Goal: Find contact information: Find contact information

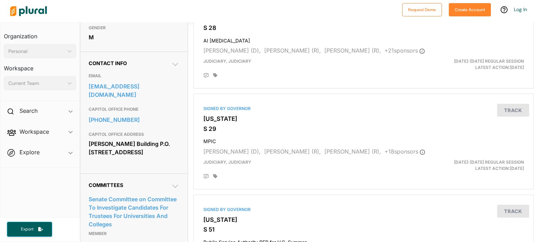
scroll to position [209, 0]
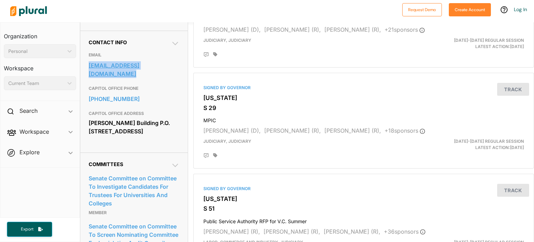
drag, startPoint x: 86, startPoint y: 78, endPoint x: 178, endPoint y: 78, distance: 91.8
click at [178, 78] on div "Contact Info EMAIL [EMAIL_ADDRESS][DOMAIN_NAME] CAPITOL OFFICE PHONE [PHONE_NUM…" at bounding box center [134, 92] width 108 height 122
copy link "[EMAIL_ADDRESS][DOMAIN_NAME]"
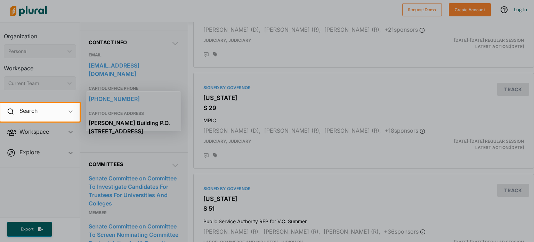
click at [346, 76] on div at bounding box center [267, 51] width 534 height 103
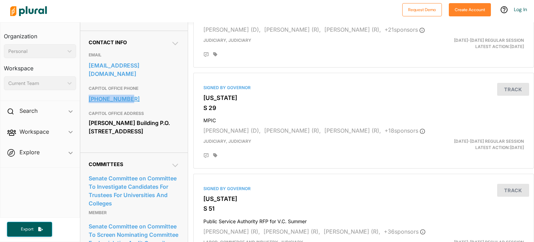
drag, startPoint x: 86, startPoint y: 102, endPoint x: 134, endPoint y: 101, distance: 47.3
click at [134, 101] on div "Contact Info EMAIL [EMAIL_ADDRESS][DOMAIN_NAME] CAPITOL OFFICE PHONE [PHONE_NUM…" at bounding box center [134, 92] width 108 height 122
copy link "[PHONE_NUMBER]"
click at [390, 195] on h3 "[US_STATE]" at bounding box center [364, 198] width 321 height 7
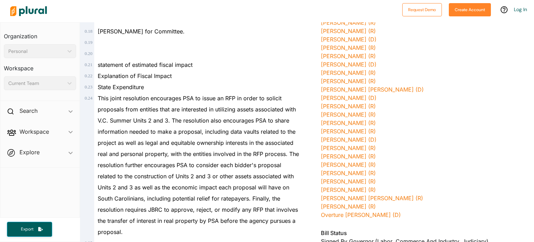
scroll to position [417, 0]
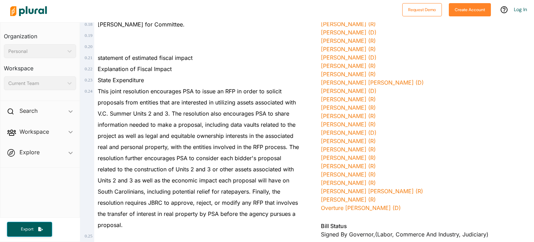
click at [383, 4] on div at bounding box center [203, 11] width 392 height 24
